Goal: Task Accomplishment & Management: Manage account settings

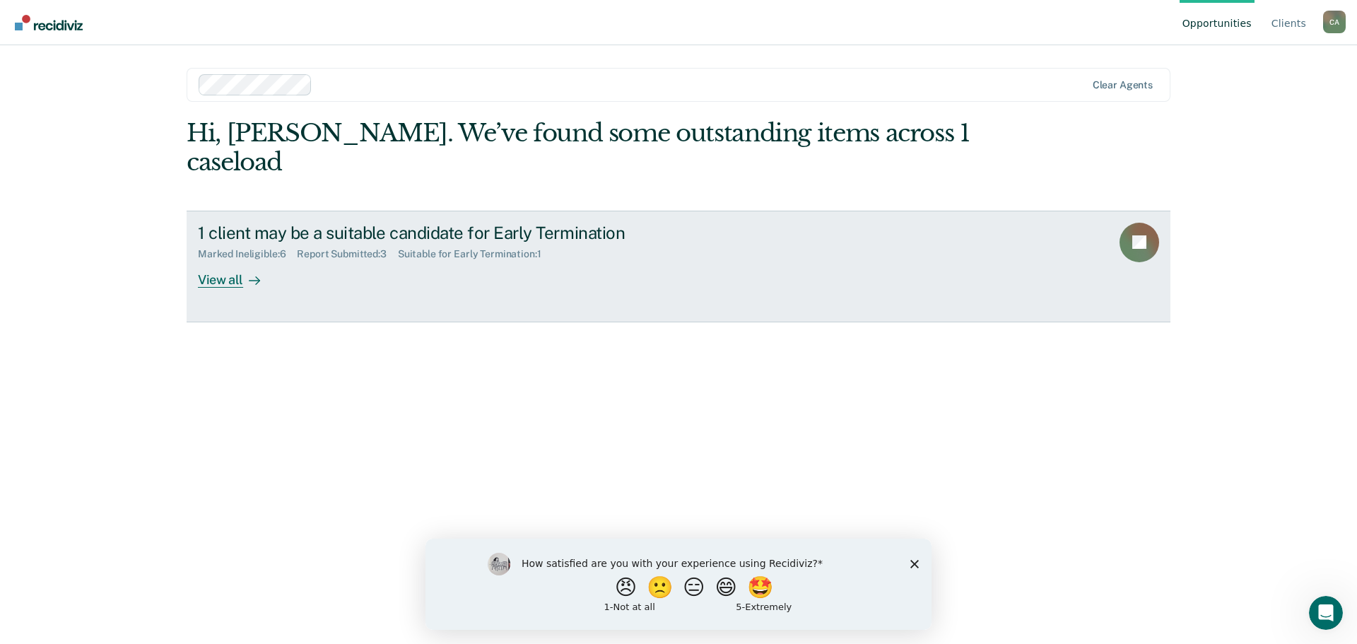
click at [222, 276] on div "View all" at bounding box center [237, 274] width 79 height 28
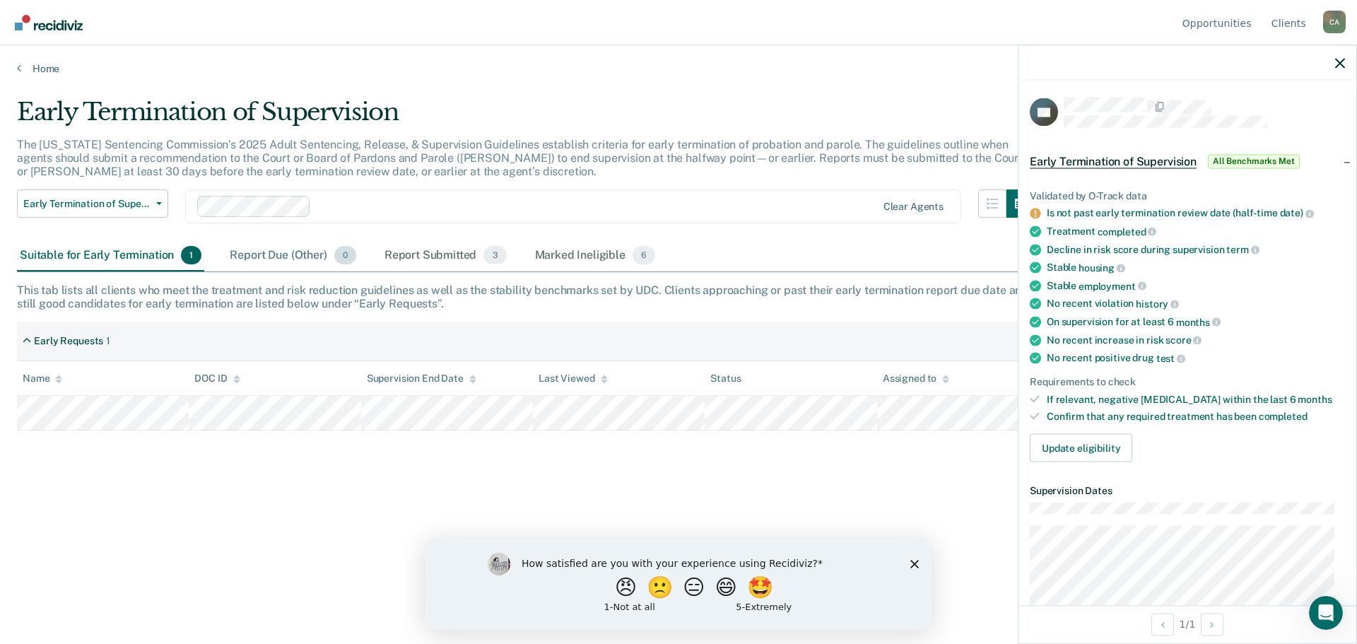
click at [284, 259] on div "Report Due (Other) 0" at bounding box center [292, 255] width 131 height 31
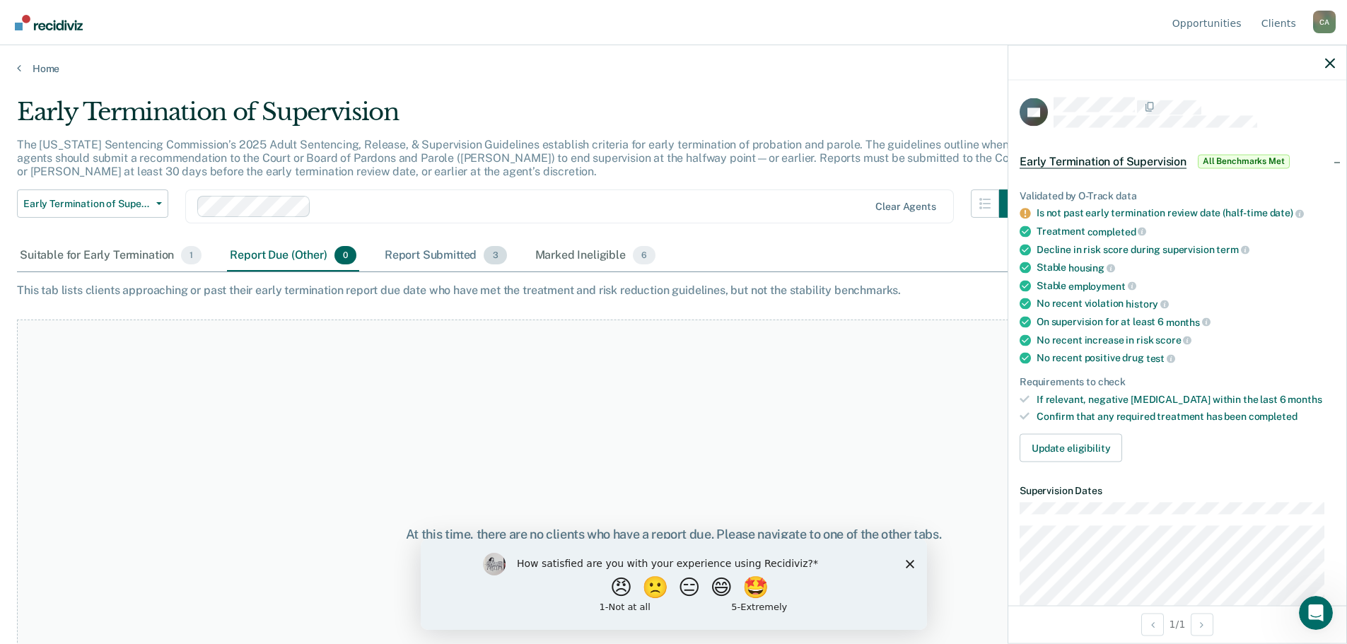
click at [421, 258] on div "Report Submitted 3" at bounding box center [446, 255] width 128 height 31
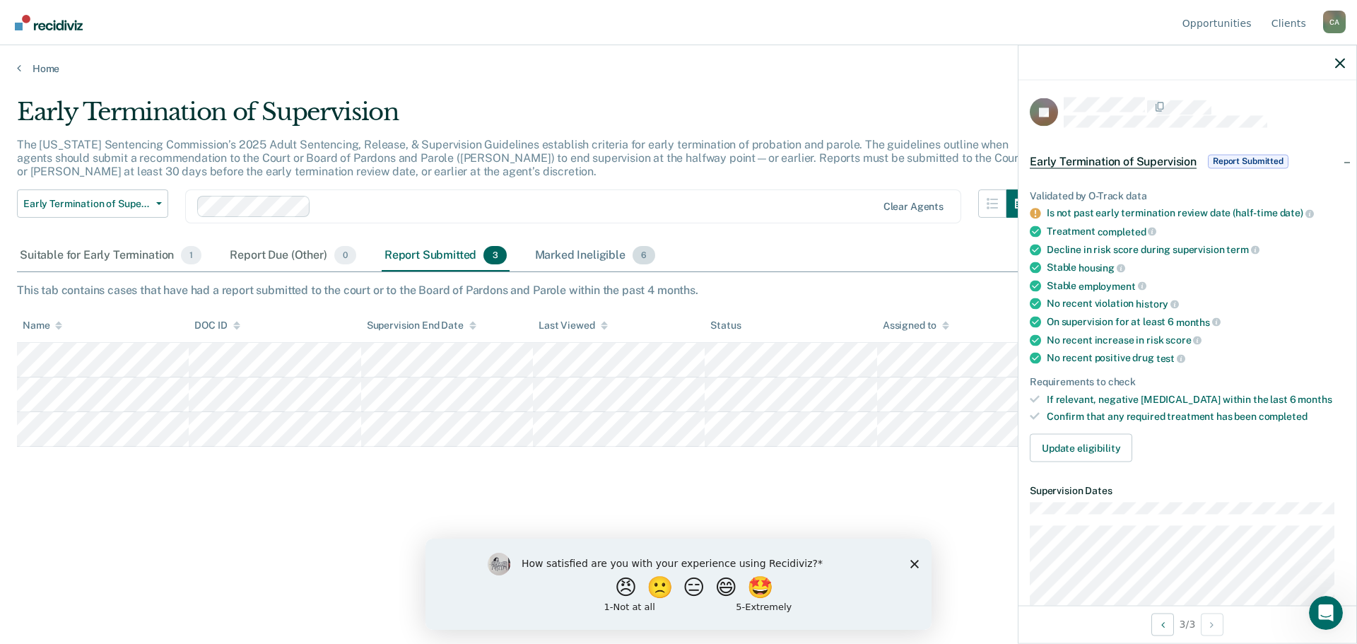
click at [556, 255] on div "Marked Ineligible 6" at bounding box center [595, 255] width 127 height 31
